Goal: Task Accomplishment & Management: Use online tool/utility

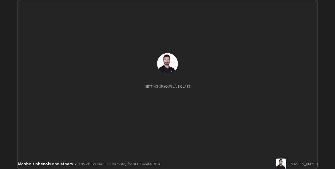
scroll to position [169, 334]
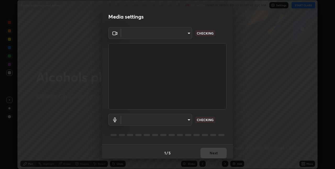
type input "e74ca63ae388f954bfaf6653c56e5440299f2e2585bfa252c10ec08d26b876d3"
click at [158, 31] on body "Erase all Alcohols phenols and ethers Recording WAS SCHEDULED TO START AT 1:30 …" at bounding box center [167, 84] width 335 height 169
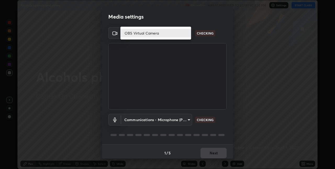
click at [154, 33] on li "OBS Virtual Camera" at bounding box center [155, 33] width 71 height 9
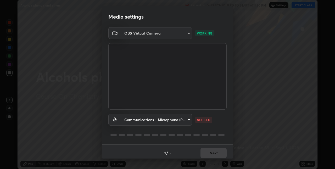
click at [186, 120] on body "Erase all Alcohols phenols and ethers Recording WAS SCHEDULED TO START AT 1:30 …" at bounding box center [167, 84] width 335 height 169
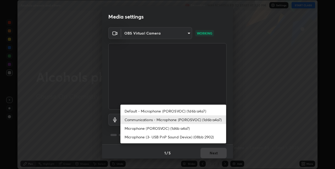
click at [168, 110] on li "Default - Microphone (POROSVOC) (1d6b:a4a7)" at bounding box center [173, 111] width 106 height 9
type input "default"
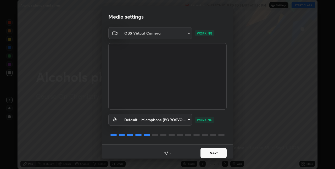
click at [210, 151] on button "Next" at bounding box center [213, 153] width 26 height 10
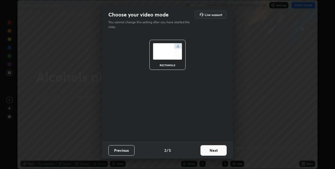
click at [212, 151] on button "Next" at bounding box center [213, 150] width 26 height 10
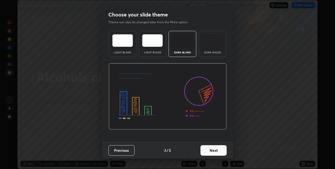
click at [213, 151] on button "Next" at bounding box center [213, 150] width 26 height 10
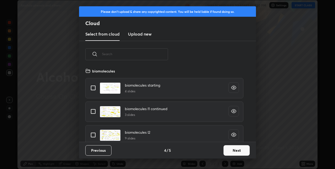
click at [218, 151] on div "Previous 4 / 5 Next" at bounding box center [167, 150] width 177 height 17
click at [232, 150] on button "Next" at bounding box center [236, 150] width 26 height 10
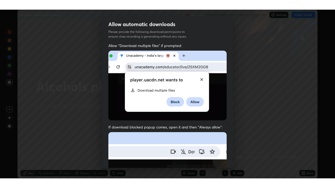
scroll to position [109, 0]
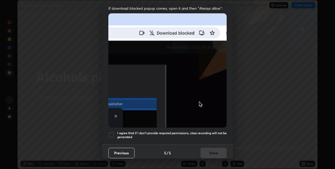
click at [112, 132] on div at bounding box center [111, 135] width 6 height 6
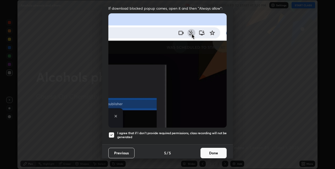
click at [207, 150] on button "Done" at bounding box center [213, 153] width 26 height 10
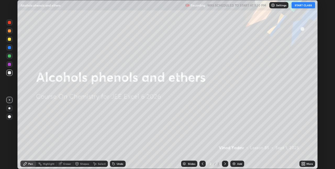
click at [301, 5] on button "START CLASS" at bounding box center [303, 5] width 24 height 6
click at [236, 162] on div "Add" at bounding box center [237, 164] width 14 height 6
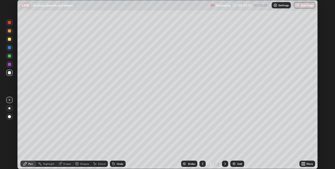
click at [303, 165] on icon at bounding box center [303, 164] width 1 height 1
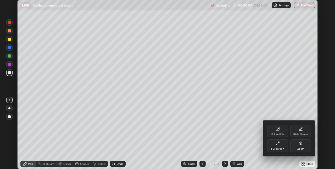
click at [280, 145] on div "Full screen" at bounding box center [277, 145] width 21 height 13
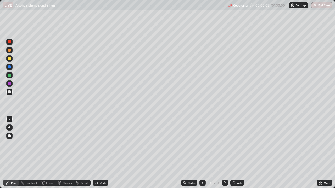
scroll to position [188, 335]
click at [9, 59] on div at bounding box center [9, 58] width 3 height 3
click at [10, 42] on div at bounding box center [9, 41] width 3 height 3
click at [50, 169] on div "Eraser" at bounding box center [50, 183] width 8 height 3
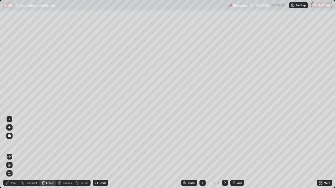
click at [15, 169] on div "Pen" at bounding box center [13, 183] width 5 height 3
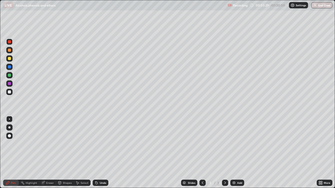
click at [8, 66] on div at bounding box center [9, 66] width 3 height 3
click at [51, 169] on div "Eraser" at bounding box center [50, 183] width 8 height 3
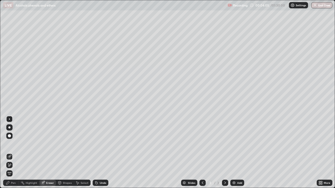
click at [17, 169] on div "Pen" at bounding box center [11, 183] width 16 height 6
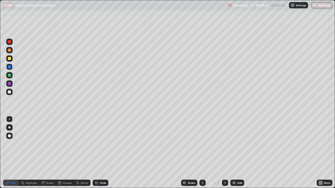
click at [9, 58] on div at bounding box center [9, 58] width 3 height 3
click at [237, 169] on div "Add" at bounding box center [239, 183] width 5 height 3
click at [8, 50] on div at bounding box center [9, 50] width 3 height 3
click at [11, 76] on div at bounding box center [9, 75] width 6 height 6
click at [9, 50] on div at bounding box center [9, 50] width 3 height 3
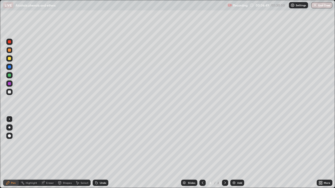
click at [9, 67] on div at bounding box center [9, 66] width 3 height 3
click at [238, 169] on div "Add" at bounding box center [239, 183] width 5 height 3
click at [9, 59] on div at bounding box center [9, 58] width 3 height 3
click at [50, 169] on div "Eraser" at bounding box center [50, 183] width 8 height 3
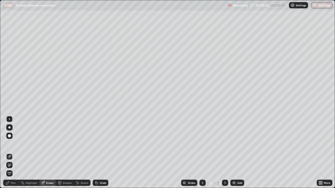
click at [14, 169] on div "Pen" at bounding box center [13, 183] width 5 height 3
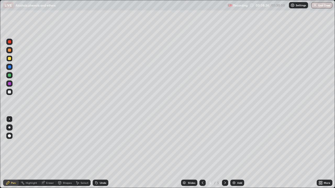
click at [10, 68] on div at bounding box center [9, 66] width 3 height 3
click at [51, 169] on div "Eraser" at bounding box center [50, 183] width 8 height 3
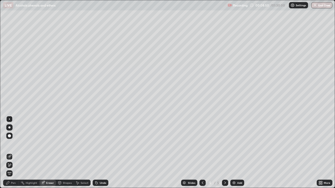
click at [13, 169] on div "Pen" at bounding box center [13, 183] width 5 height 3
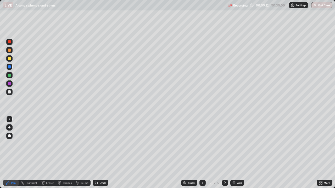
click at [48, 169] on div "Eraser" at bounding box center [50, 183] width 8 height 3
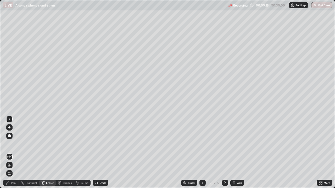
click at [15, 169] on div "Pen" at bounding box center [13, 183] width 5 height 3
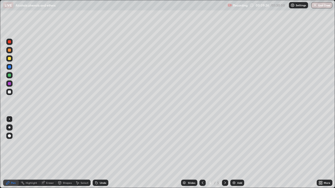
click at [9, 59] on div at bounding box center [9, 58] width 3 height 3
click at [238, 169] on div "Add" at bounding box center [239, 183] width 5 height 3
click at [10, 67] on div at bounding box center [9, 66] width 3 height 3
click at [202, 169] on icon at bounding box center [202, 183] width 4 height 4
click at [202, 169] on icon at bounding box center [203, 183] width 2 height 3
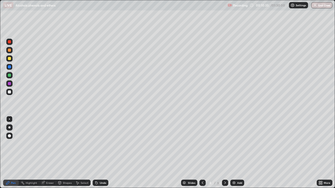
click at [224, 169] on icon at bounding box center [225, 183] width 2 height 3
click at [224, 169] on icon at bounding box center [225, 183] width 4 height 4
click at [9, 57] on div at bounding box center [9, 58] width 3 height 3
click at [9, 67] on div at bounding box center [9, 66] width 3 height 3
click at [9, 44] on div at bounding box center [9, 42] width 6 height 6
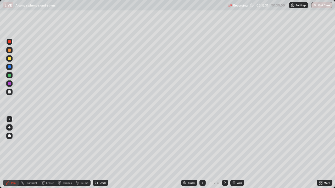
click at [232, 169] on img at bounding box center [234, 183] width 4 height 4
click at [10, 50] on div at bounding box center [9, 50] width 3 height 3
click at [12, 84] on div at bounding box center [9, 84] width 6 height 6
click at [9, 66] on div at bounding box center [9, 66] width 3 height 3
click at [9, 83] on div at bounding box center [9, 83] width 3 height 3
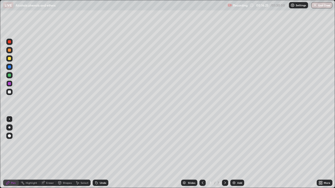
click at [238, 169] on div "Add" at bounding box center [239, 183] width 5 height 3
click at [10, 76] on div at bounding box center [9, 75] width 3 height 3
click at [50, 169] on div "Eraser" at bounding box center [50, 183] width 8 height 3
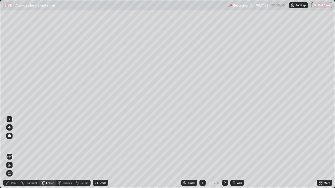
click at [15, 169] on div "Pen" at bounding box center [11, 183] width 16 height 6
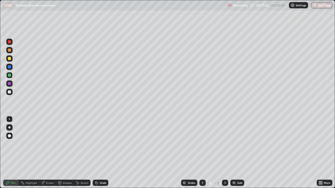
click at [8, 66] on div at bounding box center [9, 66] width 3 height 3
click at [7, 60] on div at bounding box center [9, 58] width 6 height 6
click at [9, 50] on div at bounding box center [9, 50] width 3 height 3
click at [236, 169] on div "Add" at bounding box center [237, 183] width 14 height 6
click at [10, 51] on div at bounding box center [9, 50] width 3 height 3
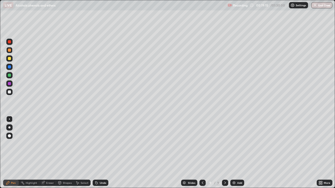
click at [8, 43] on div at bounding box center [9, 42] width 6 height 6
click at [238, 169] on div "Add" at bounding box center [239, 183] width 5 height 3
click at [10, 67] on div at bounding box center [9, 66] width 3 height 3
click at [9, 58] on div at bounding box center [9, 58] width 3 height 3
click at [9, 52] on div at bounding box center [9, 50] width 3 height 3
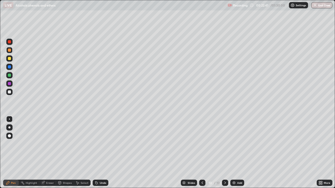
click at [10, 66] on div at bounding box center [9, 66] width 3 height 3
click at [8, 50] on div at bounding box center [9, 50] width 3 height 3
click at [237, 169] on div "Add" at bounding box center [239, 183] width 5 height 3
click at [8, 67] on div at bounding box center [9, 66] width 3 height 3
click at [8, 50] on div at bounding box center [9, 50] width 3 height 3
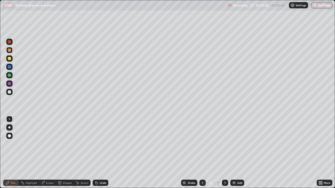
click at [202, 169] on icon at bounding box center [202, 183] width 4 height 4
click at [224, 169] on icon at bounding box center [225, 183] width 4 height 4
click at [9, 75] on div at bounding box center [9, 75] width 3 height 3
click at [237, 169] on div "Add" at bounding box center [239, 183] width 5 height 3
click at [236, 169] on div "Add" at bounding box center [237, 183] width 14 height 6
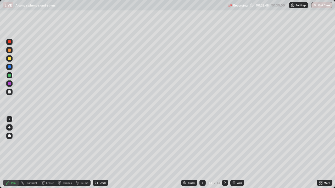
click at [202, 169] on icon at bounding box center [202, 183] width 4 height 4
click at [9, 67] on div at bounding box center [9, 66] width 3 height 3
click at [9, 44] on div at bounding box center [9, 42] width 6 height 6
click at [224, 169] on icon at bounding box center [225, 183] width 4 height 4
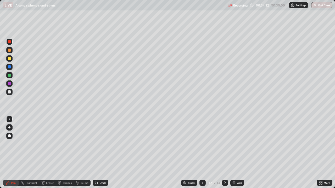
click at [9, 59] on div at bounding box center [9, 58] width 3 height 3
click at [8, 83] on div at bounding box center [9, 83] width 3 height 3
click at [8, 50] on div at bounding box center [9, 50] width 3 height 3
click at [30, 169] on div "Highlight" at bounding box center [32, 183] width 12 height 3
click at [7, 84] on div at bounding box center [9, 84] width 6 height 6
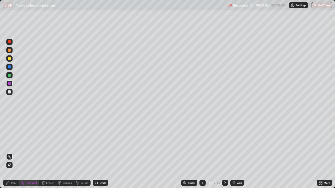
click at [10, 58] on div at bounding box center [9, 58] width 3 height 3
click at [14, 169] on div "Pen" at bounding box center [13, 183] width 5 height 3
click at [9, 42] on div at bounding box center [9, 41] width 3 height 3
click at [307, 169] on div "Slides 12 / 13 Add" at bounding box center [212, 183] width 208 height 10
click at [224, 169] on icon at bounding box center [225, 183] width 4 height 4
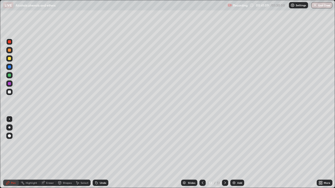
click at [237, 169] on div "Add" at bounding box center [239, 183] width 5 height 3
click at [10, 67] on div at bounding box center [9, 66] width 3 height 3
click at [202, 169] on icon at bounding box center [202, 183] width 4 height 4
click at [8, 74] on div at bounding box center [9, 75] width 3 height 3
click at [7, 58] on div at bounding box center [9, 58] width 6 height 6
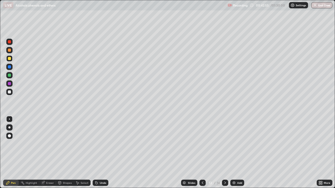
click at [224, 169] on icon at bounding box center [225, 183] width 4 height 4
click at [9, 68] on div at bounding box center [9, 66] width 3 height 3
click at [202, 169] on icon at bounding box center [202, 183] width 4 height 4
click at [224, 169] on icon at bounding box center [225, 183] width 4 height 4
click at [202, 169] on div at bounding box center [202, 183] width 6 height 6
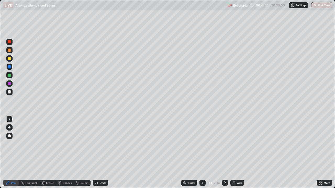
click at [224, 169] on icon at bounding box center [225, 183] width 4 height 4
click at [11, 84] on div at bounding box center [9, 83] width 3 height 3
click at [237, 169] on div "Add" at bounding box center [239, 183] width 5 height 3
click at [9, 68] on div at bounding box center [9, 66] width 3 height 3
click at [202, 169] on icon at bounding box center [202, 183] width 4 height 4
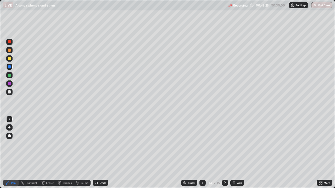
click at [9, 50] on div at bounding box center [9, 50] width 3 height 3
click at [224, 169] on icon at bounding box center [225, 183] width 4 height 4
click at [202, 169] on icon at bounding box center [202, 183] width 4 height 4
click at [49, 169] on div "Eraser" at bounding box center [50, 183] width 8 height 3
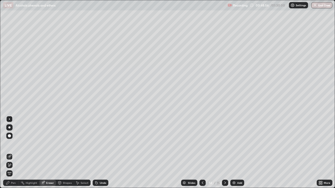
click at [224, 169] on icon at bounding box center [225, 183] width 4 height 4
click at [13, 169] on div "Pen" at bounding box center [13, 183] width 5 height 3
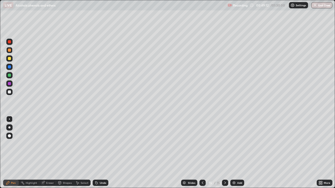
click at [201, 169] on icon at bounding box center [202, 183] width 4 height 4
click at [9, 43] on div at bounding box center [9, 41] width 3 height 3
click at [225, 169] on icon at bounding box center [225, 183] width 4 height 4
click at [47, 169] on div "Eraser" at bounding box center [50, 183] width 8 height 3
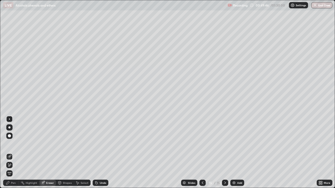
click at [9, 134] on div at bounding box center [9, 135] width 3 height 3
click at [15, 169] on div "Pen" at bounding box center [13, 183] width 5 height 3
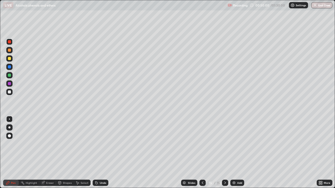
click at [202, 169] on icon at bounding box center [202, 183] width 4 height 4
click at [224, 169] on icon at bounding box center [225, 183] width 2 height 3
click at [10, 50] on div at bounding box center [9, 50] width 3 height 3
click at [10, 59] on div at bounding box center [9, 58] width 3 height 3
click at [9, 75] on div at bounding box center [9, 75] width 3 height 3
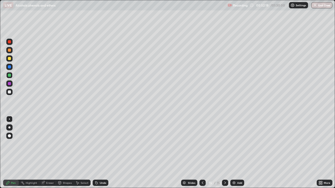
click at [238, 169] on div "Add" at bounding box center [237, 183] width 14 height 6
click at [8, 57] on div at bounding box center [9, 58] width 3 height 3
click at [9, 49] on div at bounding box center [9, 50] width 3 height 3
click at [202, 169] on icon at bounding box center [202, 183] width 4 height 4
click at [225, 169] on icon at bounding box center [225, 183] width 4 height 4
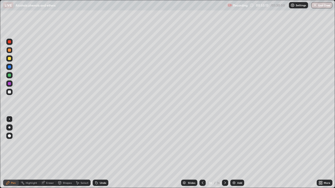
click at [10, 83] on div at bounding box center [9, 83] width 3 height 3
click at [8, 52] on div at bounding box center [9, 50] width 6 height 6
click at [11, 76] on div at bounding box center [9, 75] width 3 height 3
click at [202, 169] on div at bounding box center [202, 183] width 6 height 6
click at [47, 169] on div "Eraser" at bounding box center [50, 183] width 8 height 3
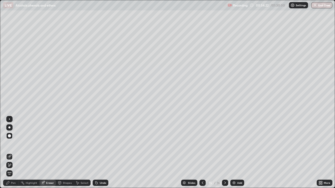
click at [16, 169] on div "Pen" at bounding box center [11, 183] width 16 height 6
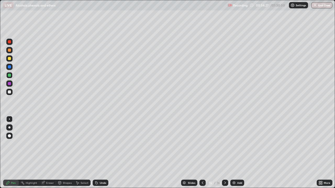
click at [224, 169] on icon at bounding box center [225, 183] width 4 height 4
click at [202, 169] on icon at bounding box center [202, 183] width 4 height 4
click at [225, 169] on icon at bounding box center [225, 183] width 4 height 4
click at [239, 169] on div "Add" at bounding box center [237, 183] width 14 height 6
click at [9, 51] on div at bounding box center [9, 50] width 3 height 3
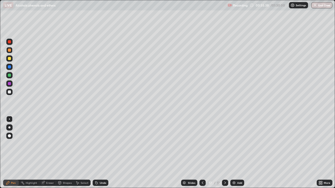
click at [8, 59] on div at bounding box center [9, 58] width 3 height 3
click at [9, 75] on div at bounding box center [9, 75] width 3 height 3
click at [8, 66] on div at bounding box center [9, 66] width 3 height 3
click at [8, 82] on div at bounding box center [9, 83] width 3 height 3
click at [8, 75] on div at bounding box center [9, 75] width 3 height 3
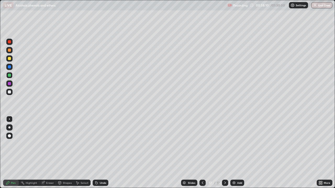
click at [237, 169] on div "Add" at bounding box center [237, 183] width 14 height 6
click at [202, 169] on icon at bounding box center [203, 183] width 2 height 3
click at [30, 169] on div "Highlight" at bounding box center [32, 183] width 12 height 3
click at [8, 84] on div at bounding box center [9, 83] width 3 height 3
click at [224, 169] on icon at bounding box center [225, 183] width 4 height 4
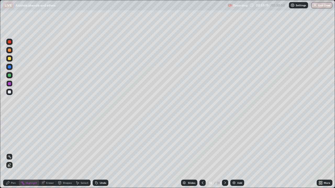
click at [10, 51] on div at bounding box center [9, 50] width 3 height 3
click at [14, 169] on div "Pen" at bounding box center [13, 183] width 5 height 3
click at [202, 169] on icon at bounding box center [202, 183] width 4 height 4
click at [224, 169] on icon at bounding box center [225, 183] width 4 height 4
click at [9, 67] on div at bounding box center [9, 66] width 3 height 3
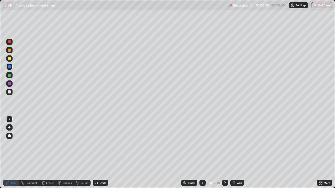
click at [10, 83] on div at bounding box center [9, 83] width 3 height 3
click at [10, 76] on div at bounding box center [9, 75] width 3 height 3
click at [235, 169] on img at bounding box center [234, 183] width 4 height 4
click at [201, 169] on icon at bounding box center [202, 183] width 4 height 4
click at [225, 169] on icon at bounding box center [225, 183] width 2 height 3
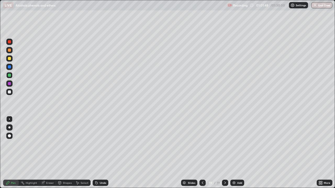
click at [201, 169] on icon at bounding box center [202, 183] width 4 height 4
click at [9, 42] on div at bounding box center [9, 41] width 3 height 3
click at [224, 169] on icon at bounding box center [225, 183] width 4 height 4
click at [202, 169] on div at bounding box center [202, 183] width 6 height 10
click at [224, 169] on icon at bounding box center [225, 183] width 4 height 4
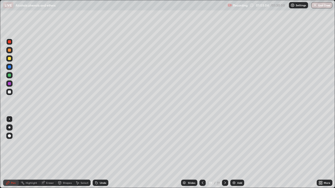
click at [51, 169] on div "Eraser" at bounding box center [50, 183] width 8 height 3
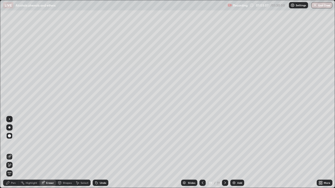
click at [14, 169] on div "Pen" at bounding box center [13, 183] width 5 height 3
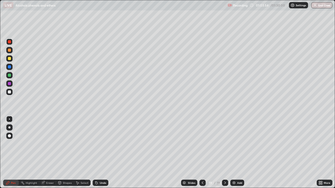
click at [9, 75] on div at bounding box center [9, 75] width 3 height 3
click at [49, 169] on div "Eraser" at bounding box center [50, 183] width 8 height 3
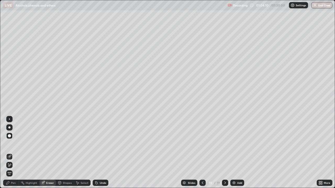
click at [15, 169] on div "Pen" at bounding box center [13, 183] width 5 height 3
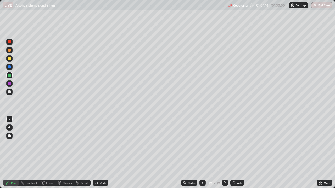
click at [9, 66] on div at bounding box center [9, 66] width 3 height 3
click at [202, 169] on icon at bounding box center [202, 183] width 4 height 4
click at [202, 169] on icon at bounding box center [203, 183] width 2 height 3
click at [225, 169] on icon at bounding box center [225, 183] width 4 height 4
click at [224, 169] on icon at bounding box center [225, 183] width 4 height 4
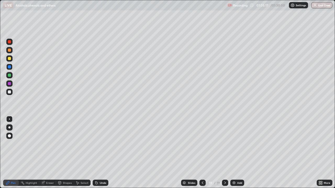
click at [239, 169] on div "Add" at bounding box center [239, 183] width 5 height 3
click at [9, 59] on div at bounding box center [9, 58] width 3 height 3
click at [10, 43] on div at bounding box center [9, 41] width 3 height 3
click at [9, 75] on div at bounding box center [9, 75] width 3 height 3
click at [49, 169] on div "Eraser" at bounding box center [50, 183] width 8 height 3
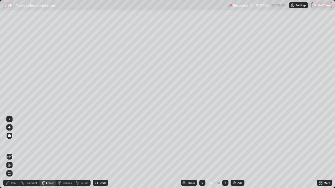
click at [15, 169] on div "Pen" at bounding box center [13, 183] width 5 height 3
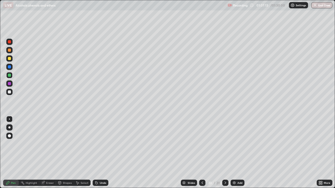
click at [7, 67] on div at bounding box center [9, 67] width 6 height 6
click at [202, 169] on icon at bounding box center [202, 183] width 4 height 4
click at [202, 169] on icon at bounding box center [202, 183] width 2 height 3
click at [202, 169] on icon at bounding box center [202, 183] width 4 height 4
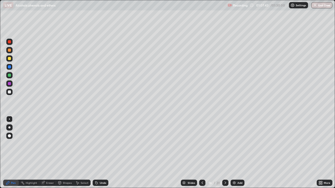
click at [201, 169] on icon at bounding box center [202, 183] width 4 height 4
click at [224, 169] on icon at bounding box center [225, 183] width 4 height 4
click at [222, 169] on div at bounding box center [225, 183] width 6 height 6
click at [225, 169] on icon at bounding box center [225, 183] width 4 height 4
click at [224, 169] on icon at bounding box center [225, 183] width 4 height 4
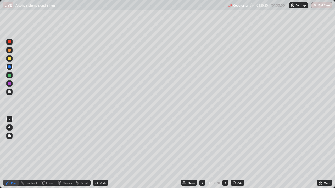
click at [224, 169] on div at bounding box center [225, 183] width 6 height 6
click at [9, 58] on div at bounding box center [9, 58] width 3 height 3
click at [9, 51] on div at bounding box center [9, 50] width 3 height 3
click at [9, 42] on div at bounding box center [9, 41] width 3 height 3
click at [50, 169] on div "Eraser" at bounding box center [50, 183] width 8 height 3
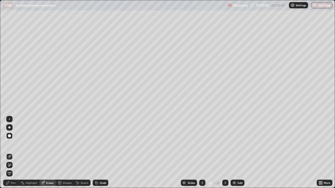
click at [15, 169] on div "Pen" at bounding box center [11, 183] width 16 height 6
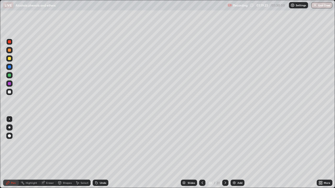
click at [236, 169] on img at bounding box center [234, 183] width 4 height 4
click at [9, 50] on div at bounding box center [9, 50] width 3 height 3
click at [9, 58] on div at bounding box center [9, 58] width 3 height 3
click at [201, 169] on icon at bounding box center [202, 183] width 4 height 4
click at [224, 169] on div at bounding box center [225, 183] width 6 height 6
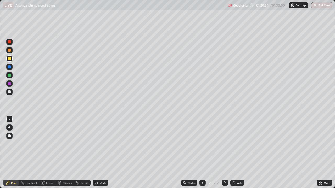
click at [10, 84] on div at bounding box center [9, 83] width 3 height 3
click at [8, 76] on div at bounding box center [9, 75] width 3 height 3
click at [9, 42] on div at bounding box center [9, 41] width 3 height 3
click at [202, 169] on icon at bounding box center [202, 183] width 4 height 4
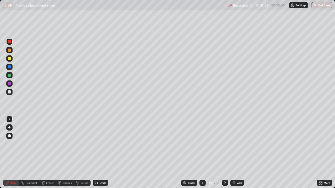
click at [202, 169] on icon at bounding box center [202, 183] width 4 height 4
click at [224, 169] on icon at bounding box center [225, 183] width 4 height 4
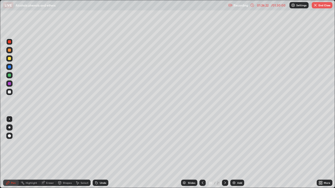
click at [224, 169] on icon at bounding box center [225, 183] width 4 height 4
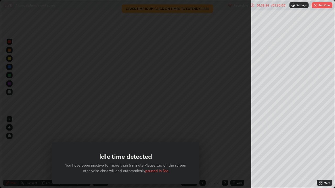
click at [228, 139] on div "Idle time detected You have been inactive for more than 5 minute.Please tap on …" at bounding box center [125, 94] width 251 height 188
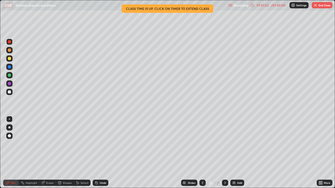
click at [252, 4] on icon at bounding box center [252, 5] width 4 height 4
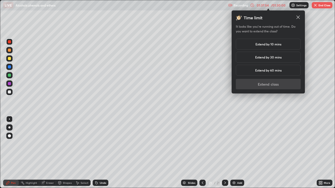
click at [254, 55] on div "Extend by 30 mins" at bounding box center [268, 57] width 65 height 11
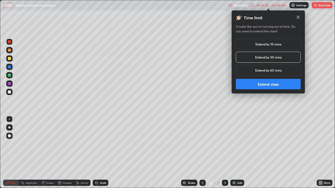
click at [247, 82] on button "Extend class" at bounding box center [268, 84] width 65 height 10
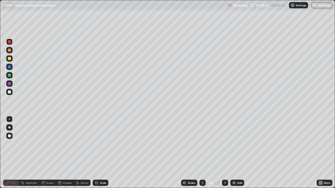
click at [234, 169] on img at bounding box center [234, 183] width 4 height 4
click at [9, 66] on div at bounding box center [9, 66] width 3 height 3
click at [48, 169] on div "Eraser" at bounding box center [50, 183] width 8 height 3
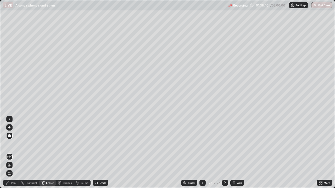
click at [13, 169] on div "Pen" at bounding box center [13, 183] width 5 height 3
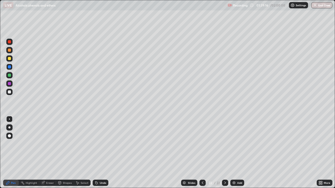
click at [7, 59] on div at bounding box center [9, 58] width 6 height 6
click at [9, 76] on div at bounding box center [9, 75] width 3 height 3
click at [9, 59] on div at bounding box center [9, 58] width 3 height 3
click at [238, 169] on div "Add" at bounding box center [239, 183] width 5 height 3
click at [9, 50] on div at bounding box center [9, 50] width 3 height 3
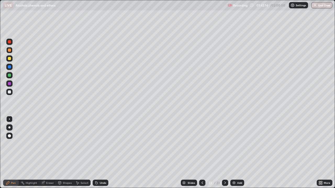
click at [7, 73] on div at bounding box center [9, 75] width 6 height 6
click at [8, 66] on div at bounding box center [9, 66] width 3 height 3
click at [9, 50] on div at bounding box center [9, 50] width 3 height 3
click at [8, 59] on div at bounding box center [9, 58] width 3 height 3
click at [10, 82] on div at bounding box center [9, 83] width 3 height 3
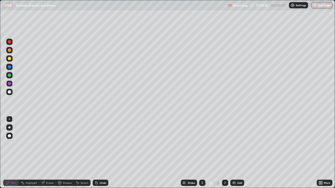
click at [237, 169] on div "Add" at bounding box center [239, 183] width 5 height 3
click at [9, 75] on div at bounding box center [9, 75] width 3 height 3
click at [51, 169] on div "Eraser" at bounding box center [50, 183] width 8 height 3
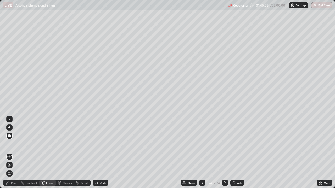
click at [16, 169] on div "Pen" at bounding box center [11, 183] width 16 height 6
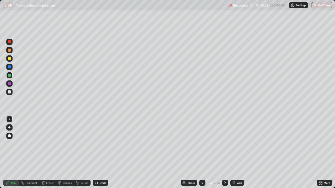
click at [8, 66] on div at bounding box center [9, 66] width 3 height 3
click at [9, 51] on div at bounding box center [9, 50] width 3 height 3
click at [202, 169] on icon at bounding box center [202, 183] width 4 height 4
click at [224, 169] on icon at bounding box center [225, 183] width 4 height 4
click at [9, 42] on div at bounding box center [9, 41] width 3 height 3
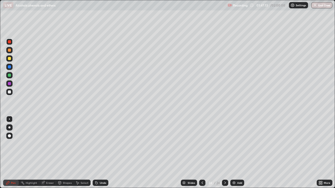
click at [201, 169] on icon at bounding box center [202, 183] width 4 height 4
click at [224, 169] on icon at bounding box center [225, 183] width 4 height 4
click at [237, 169] on div "Add" at bounding box center [237, 183] width 14 height 6
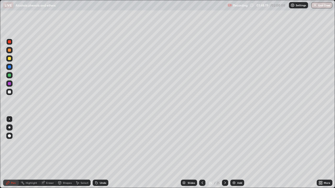
click at [201, 169] on icon at bounding box center [202, 183] width 2 height 3
click at [202, 169] on icon at bounding box center [202, 183] width 2 height 3
click at [202, 169] on icon at bounding box center [202, 183] width 4 height 4
click at [224, 169] on icon at bounding box center [225, 183] width 4 height 4
click at [222, 169] on div at bounding box center [225, 183] width 6 height 6
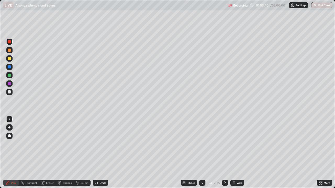
click at [224, 169] on icon at bounding box center [225, 183] width 4 height 4
click at [10, 59] on div at bounding box center [9, 58] width 3 height 3
click at [9, 76] on div at bounding box center [9, 75] width 3 height 3
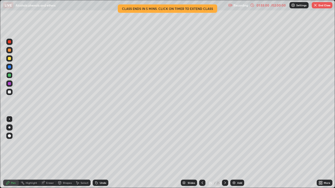
click at [235, 169] on img at bounding box center [234, 183] width 4 height 4
click at [252, 5] on icon at bounding box center [252, 5] width 4 height 4
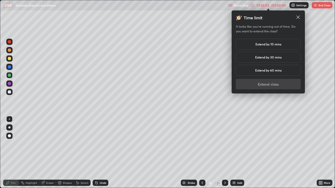
click at [252, 45] on div "Extend by 10 mins" at bounding box center [268, 44] width 65 height 11
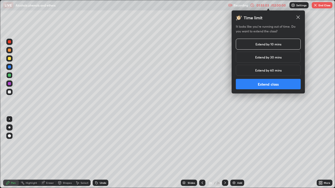
click at [253, 81] on button "Extend class" at bounding box center [268, 84] width 65 height 10
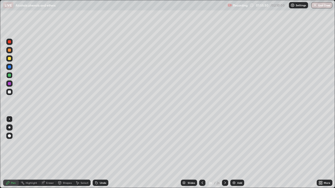
click at [9, 58] on div at bounding box center [9, 58] width 3 height 3
click at [10, 67] on div at bounding box center [9, 66] width 3 height 3
click at [202, 169] on icon at bounding box center [202, 183] width 4 height 4
click at [224, 169] on icon at bounding box center [225, 183] width 4 height 4
click at [202, 169] on icon at bounding box center [202, 183] width 4 height 4
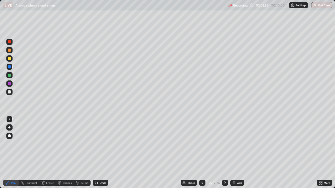
click at [8, 60] on div at bounding box center [9, 58] width 3 height 3
click at [10, 76] on div at bounding box center [9, 75] width 3 height 3
click at [4, 169] on div "Pen" at bounding box center [11, 183] width 16 height 6
click at [8, 60] on div at bounding box center [9, 58] width 3 height 3
click at [224, 169] on icon at bounding box center [225, 183] width 4 height 4
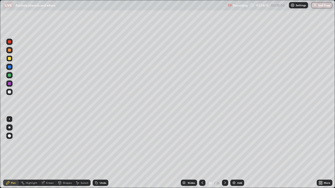
click at [239, 169] on div "Add" at bounding box center [239, 183] width 5 height 3
click at [9, 74] on div at bounding box center [9, 75] width 3 height 3
click at [10, 58] on div at bounding box center [9, 58] width 3 height 3
click at [8, 50] on div at bounding box center [9, 50] width 3 height 3
click at [202, 169] on icon at bounding box center [202, 183] width 4 height 4
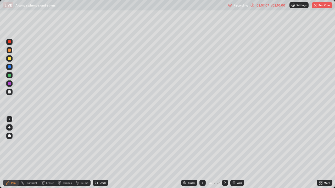
click at [202, 169] on icon at bounding box center [202, 183] width 4 height 4
click at [224, 169] on icon at bounding box center [225, 183] width 4 height 4
click at [225, 169] on icon at bounding box center [225, 183] width 4 height 4
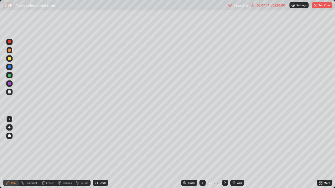
click at [202, 169] on icon at bounding box center [202, 183] width 4 height 4
click at [224, 169] on icon at bounding box center [225, 183] width 4 height 4
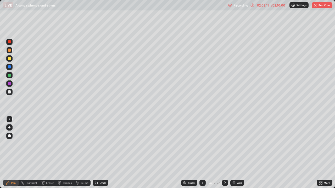
click at [224, 169] on icon at bounding box center [225, 183] width 4 height 4
click at [322, 7] on button "End Class" at bounding box center [321, 5] width 21 height 6
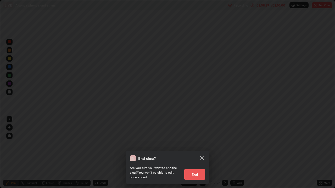
click at [194, 169] on button "End" at bounding box center [194, 174] width 21 height 10
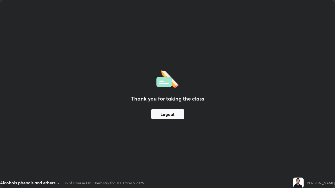
click at [169, 119] on button "Logout" at bounding box center [167, 114] width 33 height 10
